Goal: Task Accomplishment & Management: Manage account settings

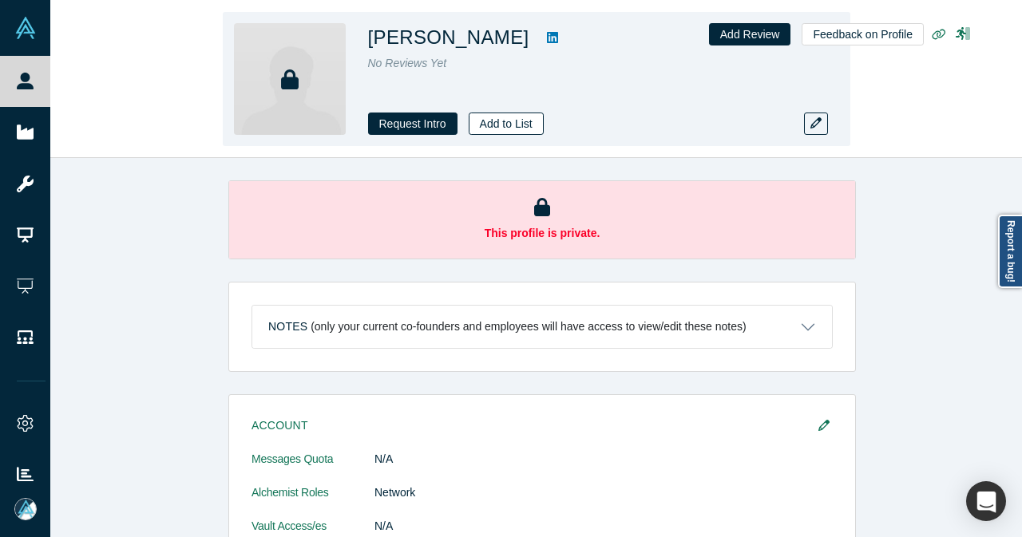
click at [519, 131] on button "Add to List" at bounding box center [506, 124] width 75 height 22
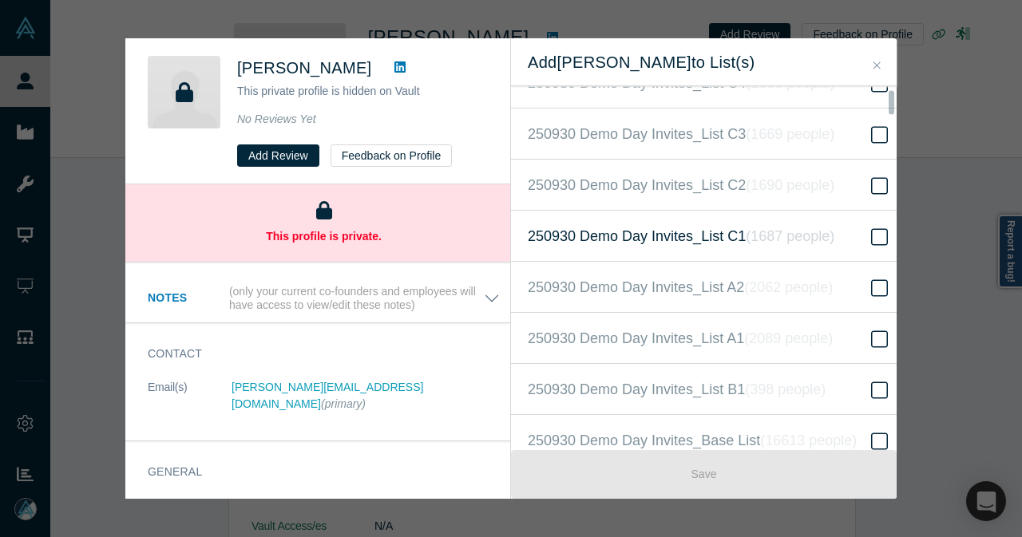
scroll to position [399, 0]
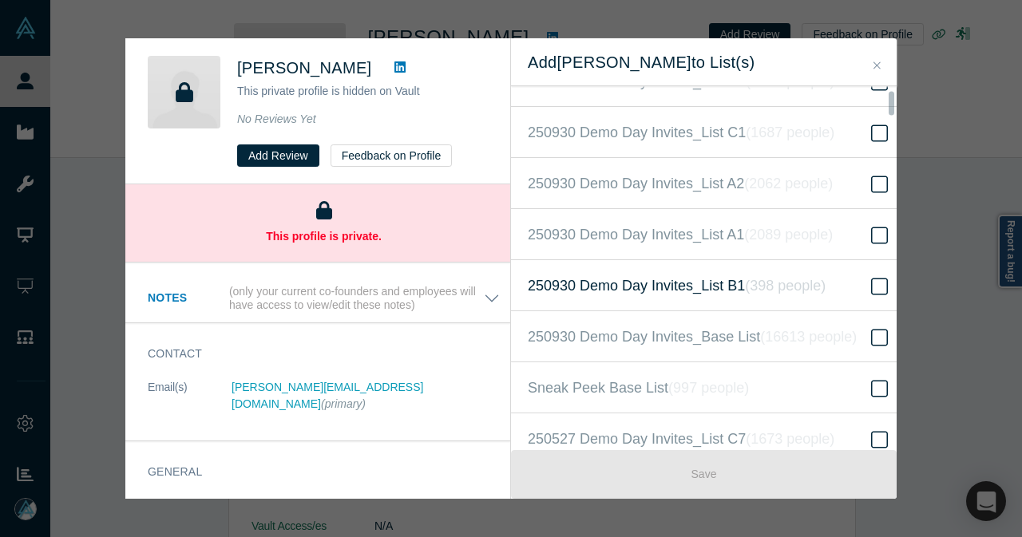
click at [690, 300] on label "250930 Demo Day Invites_List B1 ( 398 people )" at bounding box center [710, 285] width 398 height 51
click at [0, 0] on input "250930 Demo Day Invites_List B1 ( 398 people )" at bounding box center [0, 0] width 0 height 0
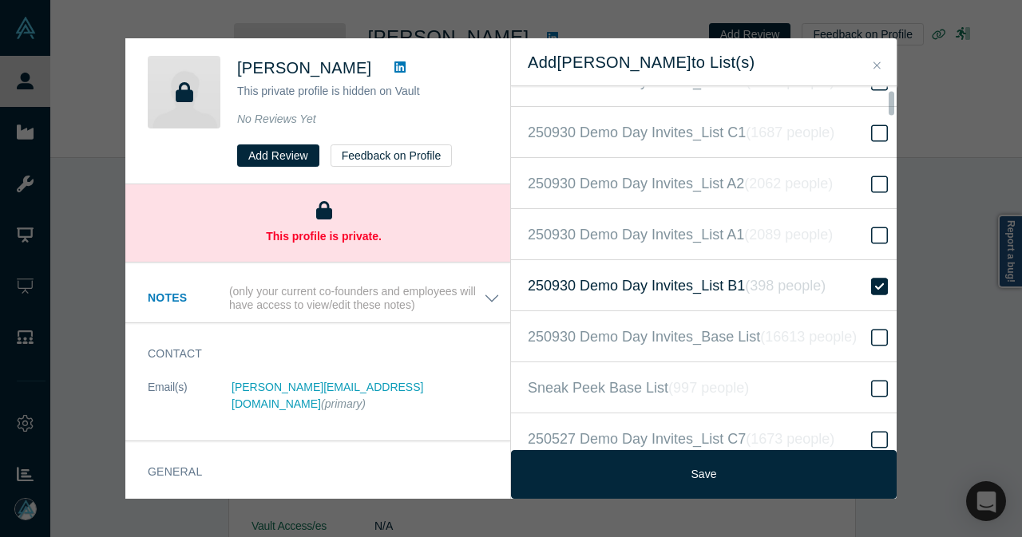
click at [691, 299] on label "250930 Demo Day Invites_List B1 ( 398 people )" at bounding box center [710, 285] width 398 height 51
click at [0, 0] on input "250930 Demo Day Invites_List B1 ( 398 people )" at bounding box center [0, 0] width 0 height 0
click at [695, 339] on span "250930 Demo Day Invites_Base List ( 16613 people )" at bounding box center [692, 337] width 329 height 22
click at [0, 0] on input "250930 Demo Day Invites_Base List ( 16613 people )" at bounding box center [0, 0] width 0 height 0
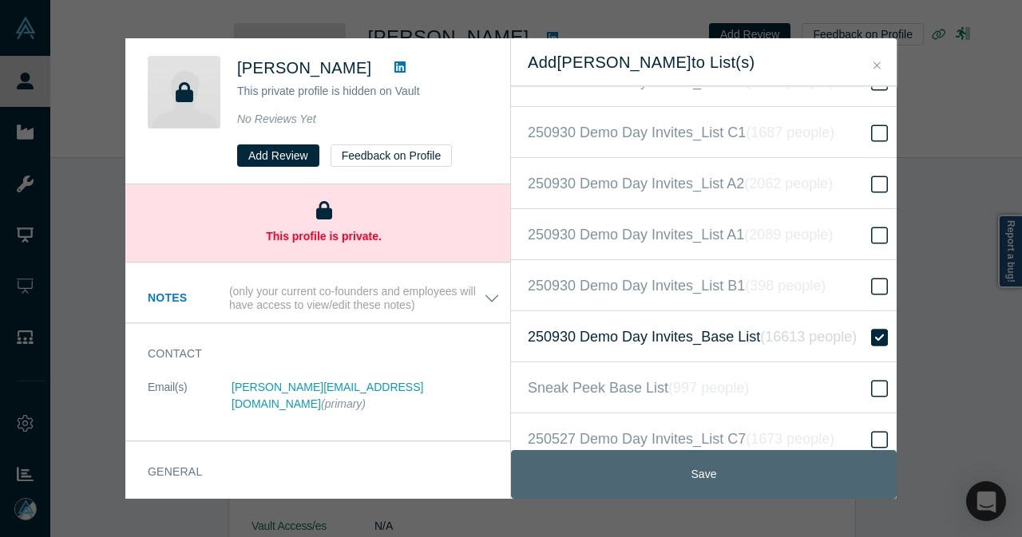
click at [774, 481] on button "Save" at bounding box center [704, 474] width 386 height 49
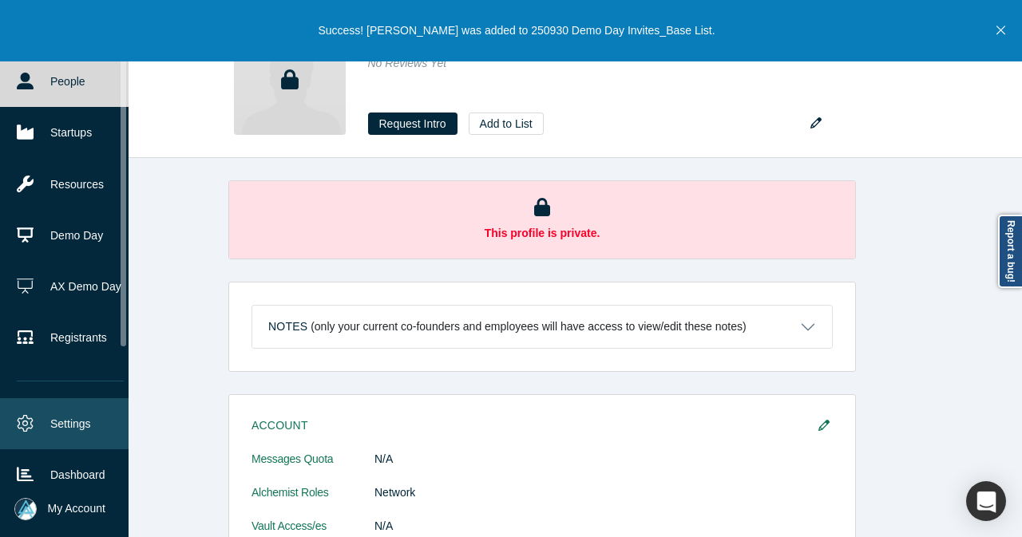
click at [37, 424] on link "Settings" at bounding box center [70, 423] width 141 height 51
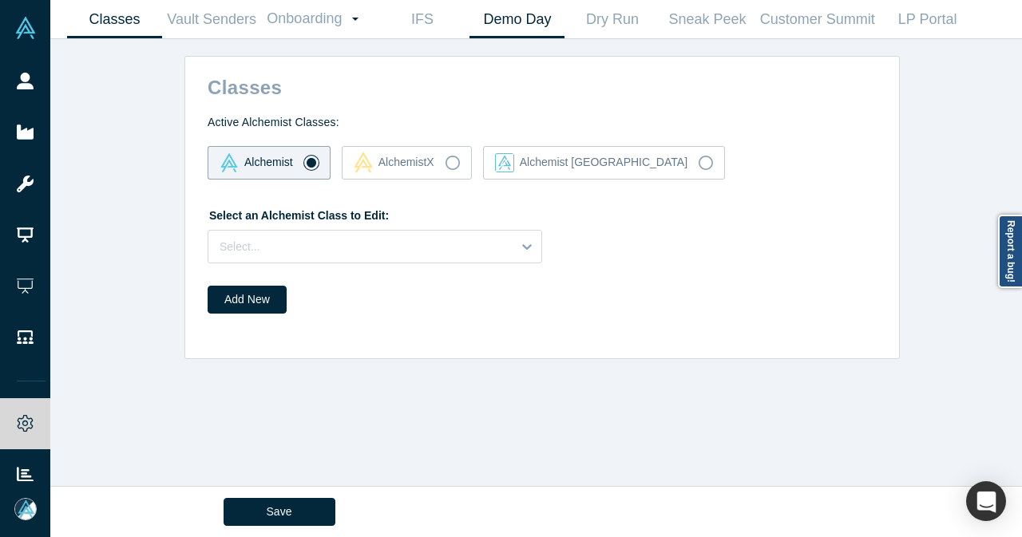
click at [516, 22] on link "Demo Day" at bounding box center [516, 20] width 95 height 38
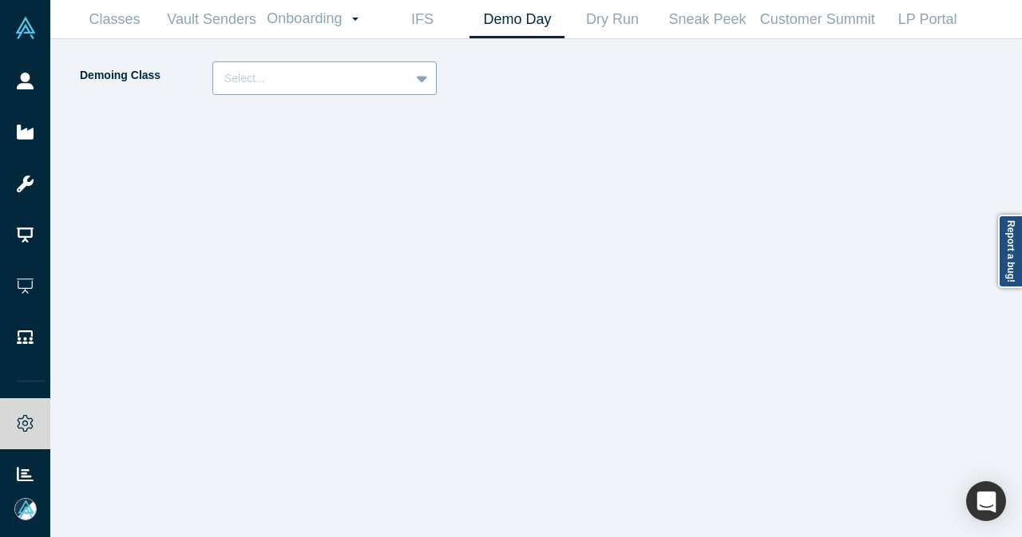
click at [414, 82] on div at bounding box center [423, 78] width 26 height 29
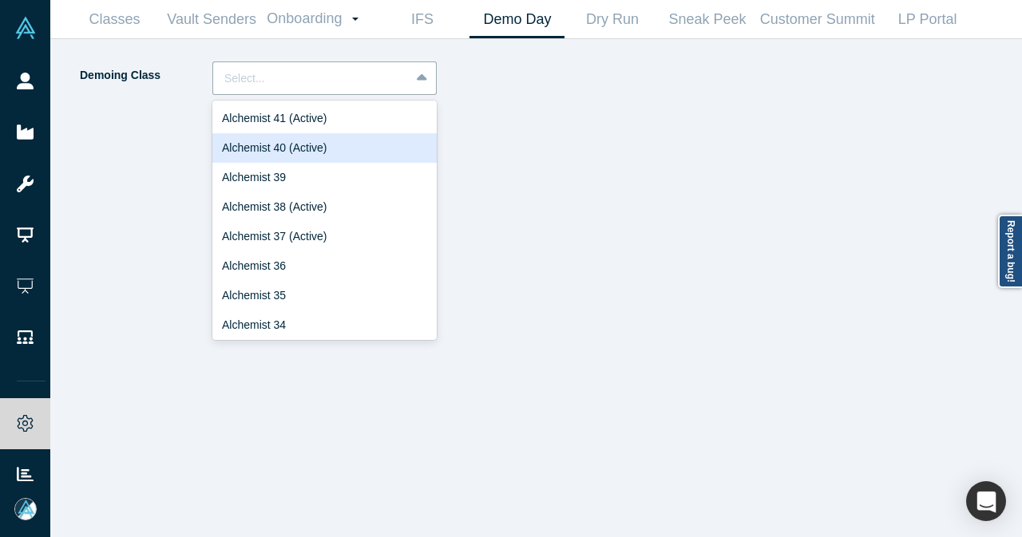
click at [374, 145] on div "Alchemist 40 (Active)" at bounding box center [324, 148] width 224 height 30
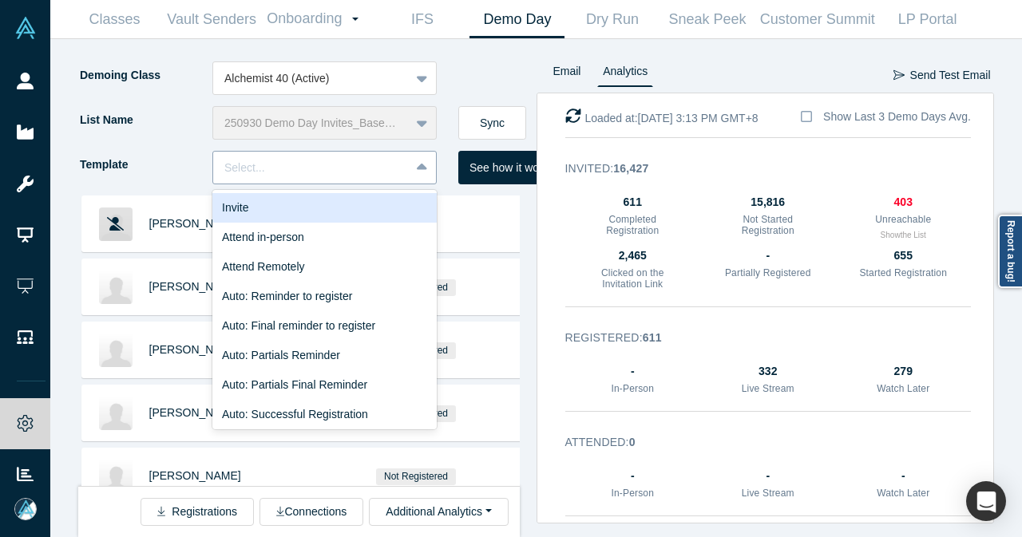
click at [375, 160] on div at bounding box center [311, 168] width 174 height 20
click at [347, 213] on div "Invite" at bounding box center [324, 208] width 224 height 30
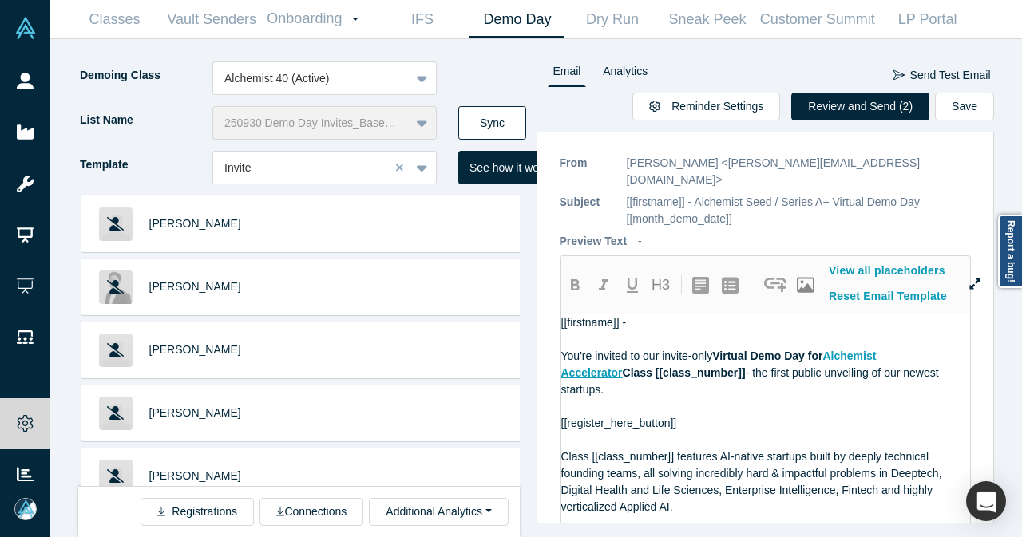
click at [501, 121] on button "Sync" at bounding box center [492, 123] width 68 height 34
click at [859, 104] on button "Review and Send (3)" at bounding box center [860, 107] width 138 height 28
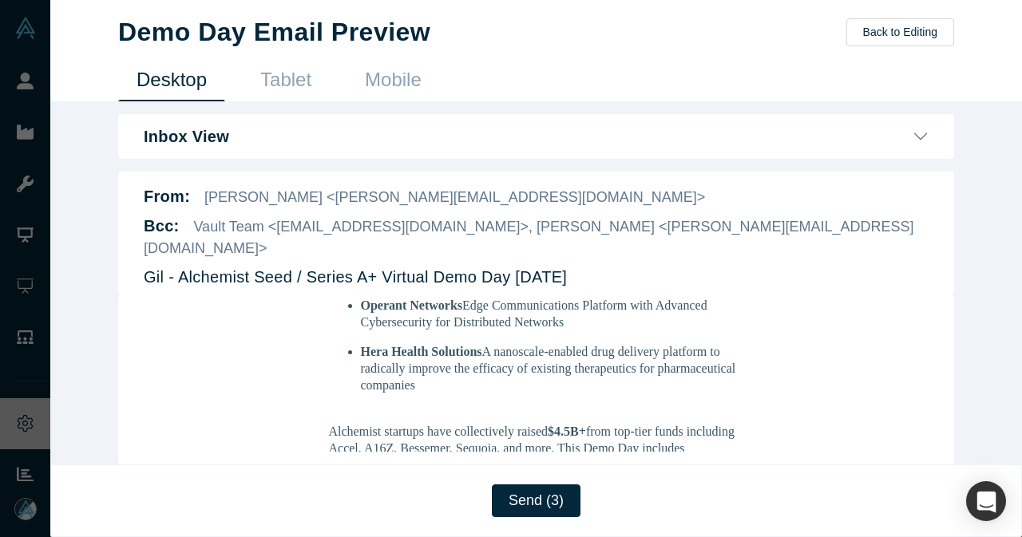
scroll to position [399, 0]
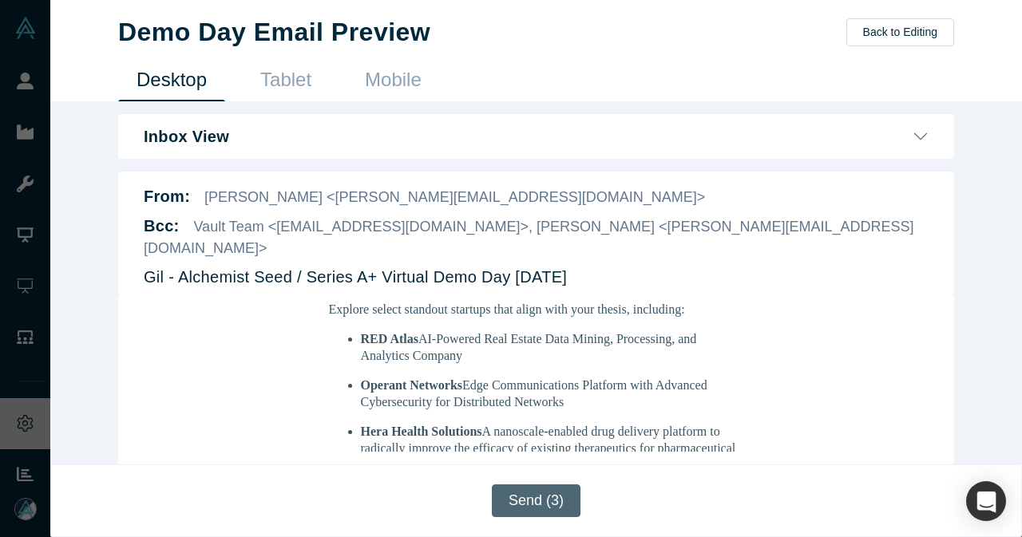
click at [554, 511] on button "Send (3)" at bounding box center [536, 501] width 89 height 33
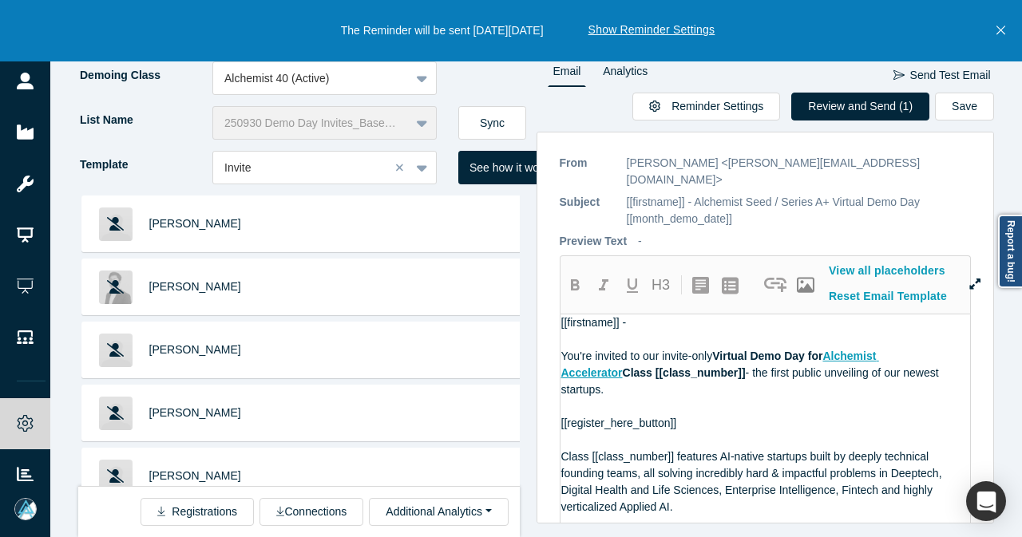
click at [1006, 31] on button "Close" at bounding box center [1001, 30] width 20 height 61
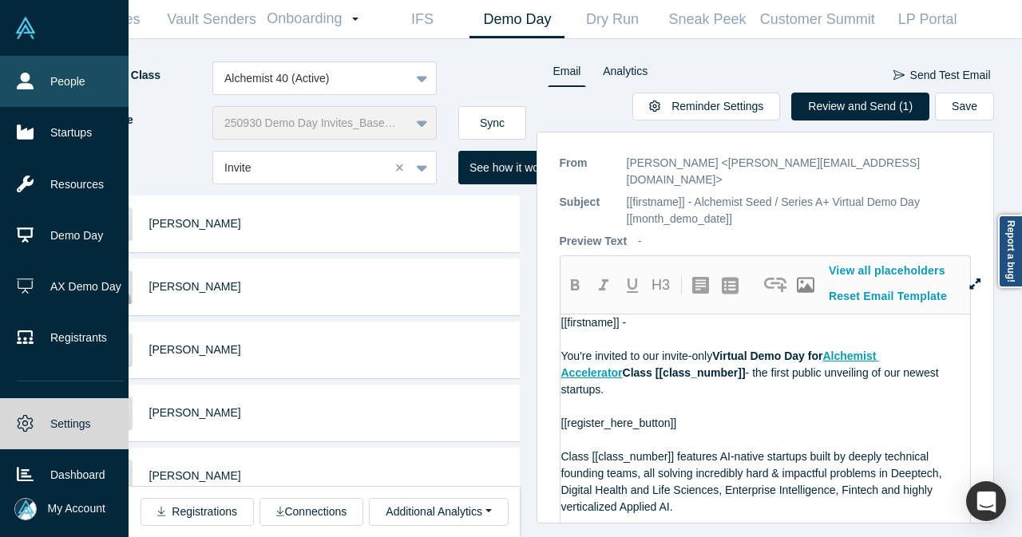
click at [34, 84] on link "People" at bounding box center [70, 81] width 141 height 51
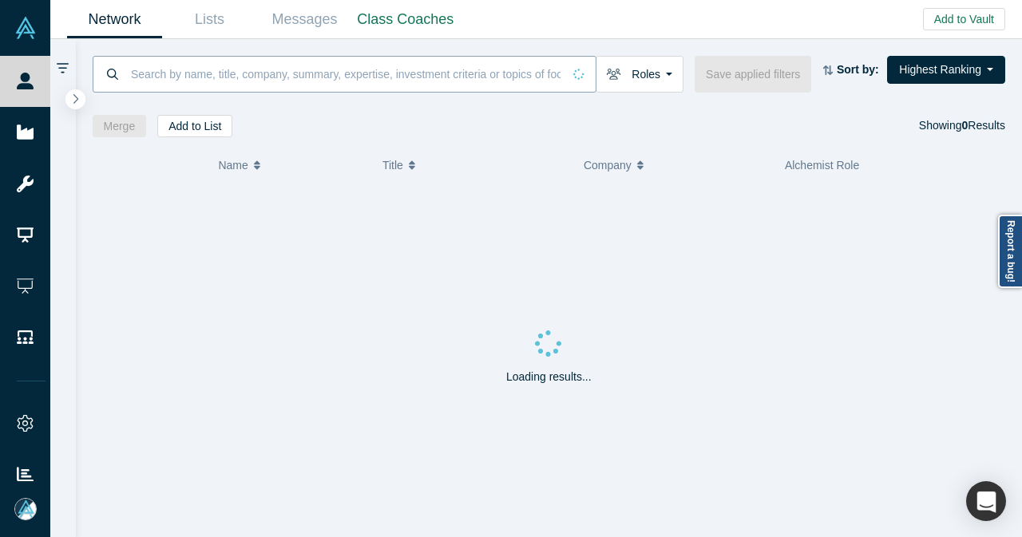
click at [271, 73] on input at bounding box center [345, 74] width 433 height 38
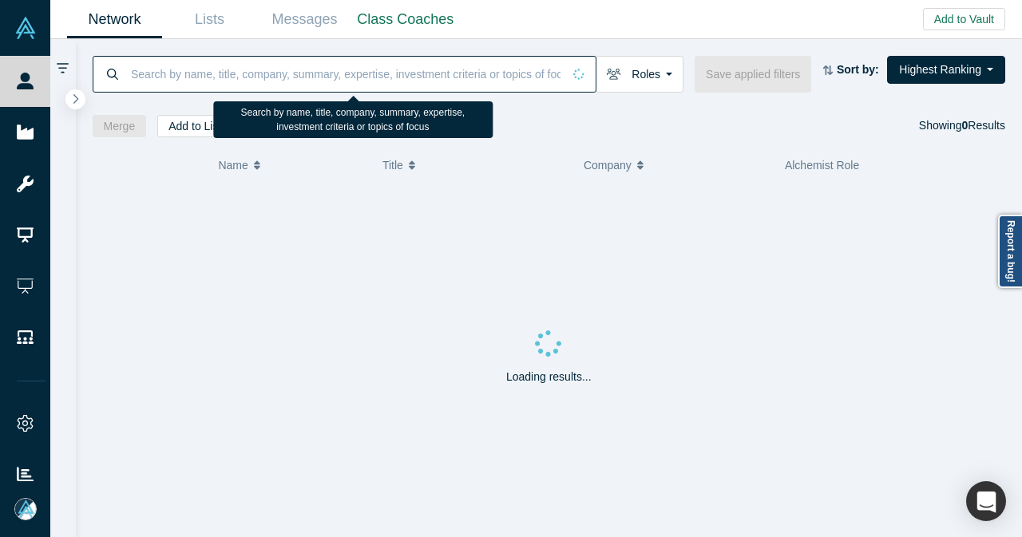
paste input "[EMAIL_ADDRESS][DOMAIN_NAME]"
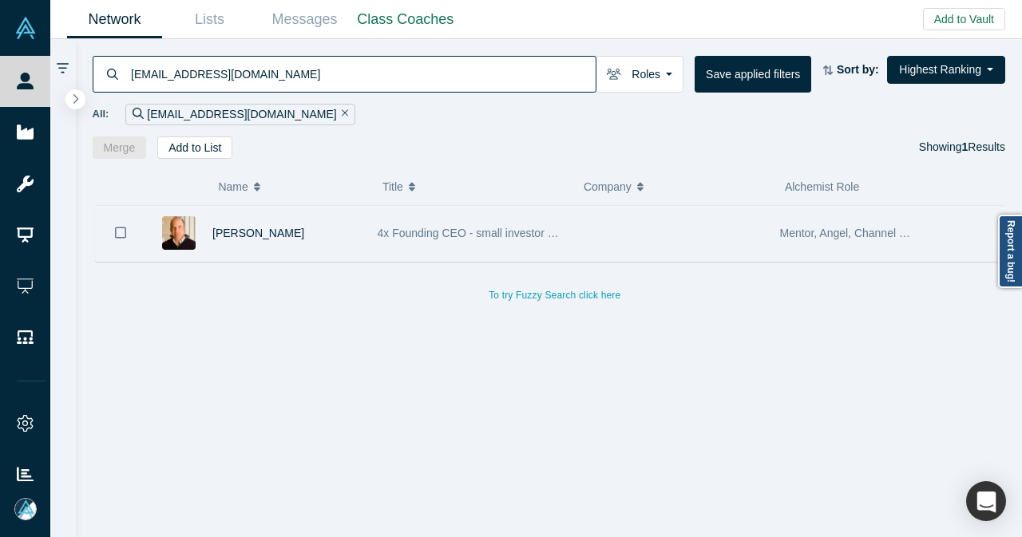
click at [279, 227] on div "[PERSON_NAME]" at bounding box center [286, 233] width 148 height 55
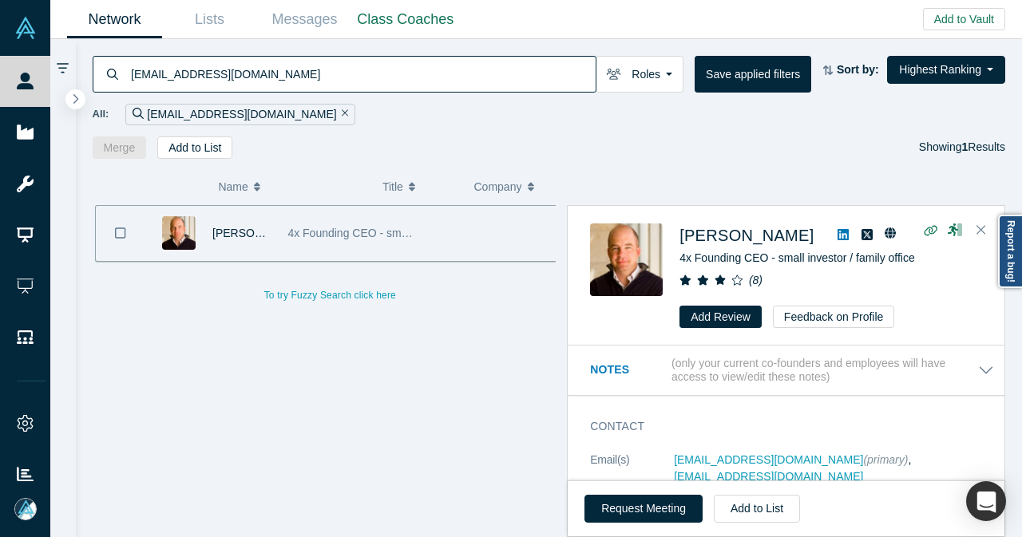
click at [837, 238] on icon at bounding box center [842, 234] width 11 height 13
paste input "[PERSON_NAME]"
drag, startPoint x: 220, startPoint y: 75, endPoint x: 125, endPoint y: 77, distance: 95.0
click at [125, 77] on div "[EMAIL_ADDRESS][DOMAIN_NAME]" at bounding box center [345, 74] width 504 height 37
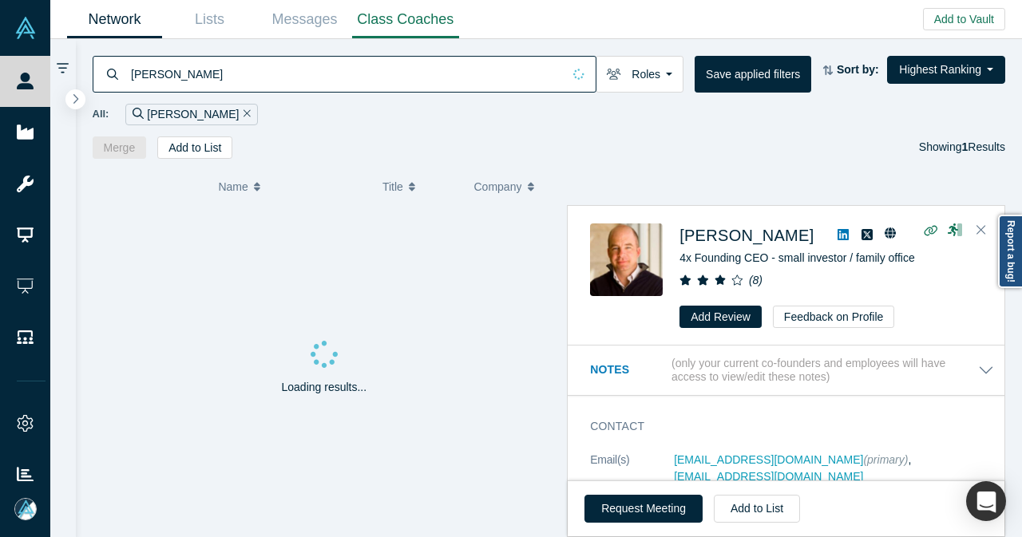
type input "[PERSON_NAME]"
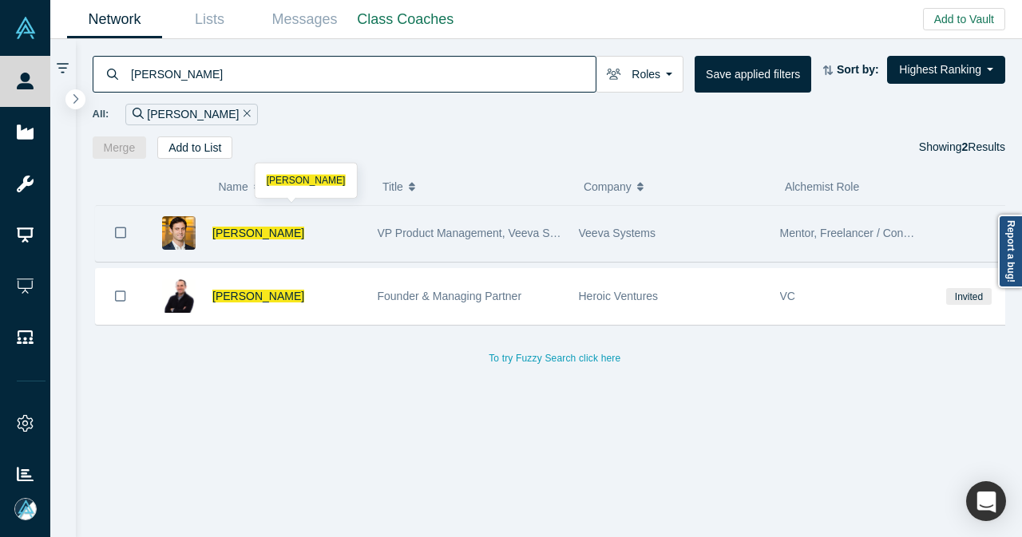
click at [345, 235] on div "[PERSON_NAME]" at bounding box center [286, 233] width 148 height 55
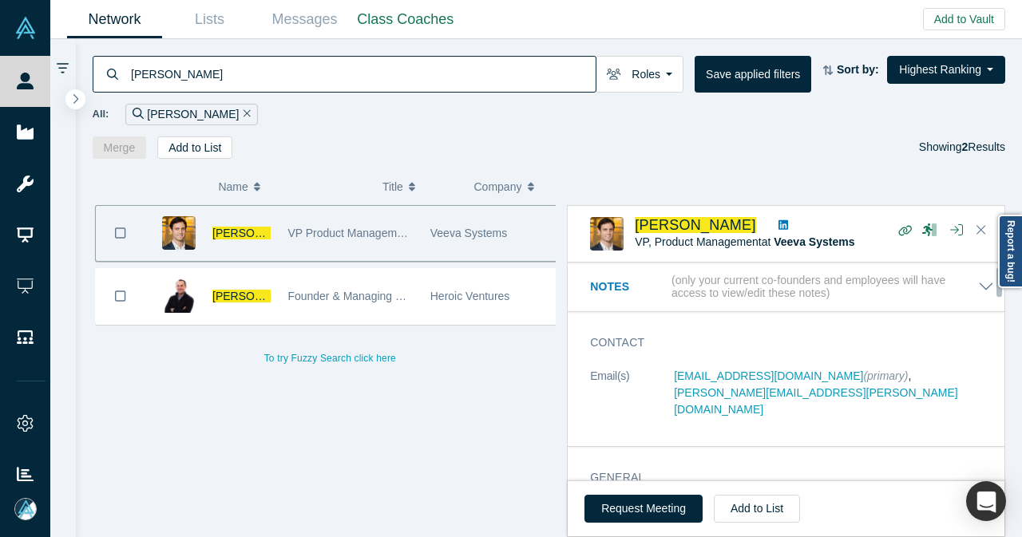
scroll to position [80, 0]
